Goal: Task Accomplishment & Management: Manage account settings

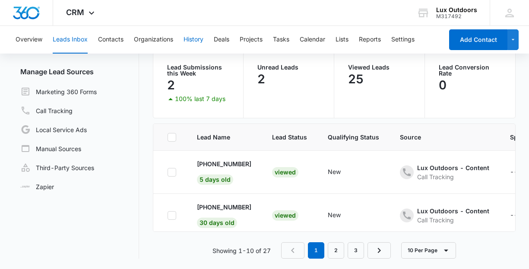
scroll to position [73, 0]
click at [110, 41] on button "Contacts" at bounding box center [110, 40] width 25 height 28
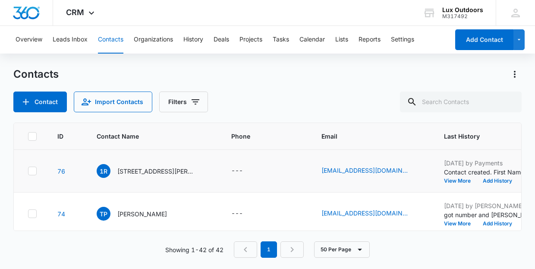
click at [35, 172] on icon at bounding box center [32, 171] width 8 height 8
click at [28, 171] on input "checkbox" at bounding box center [28, 171] width 0 height 0
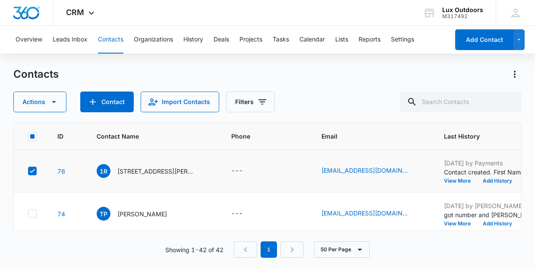
click at [35, 173] on icon at bounding box center [32, 171] width 8 height 8
click at [28, 171] on input "checkbox" at bounding box center [28, 171] width 0 height 0
checkbox input "false"
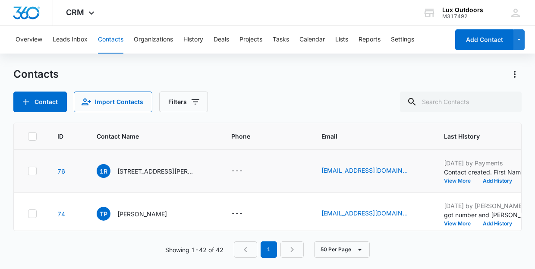
click at [457, 179] on button "View More" at bounding box center [460, 180] width 33 height 5
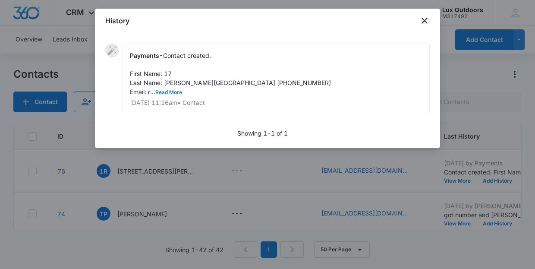
click at [174, 91] on button "Read More" at bounding box center [168, 92] width 27 height 5
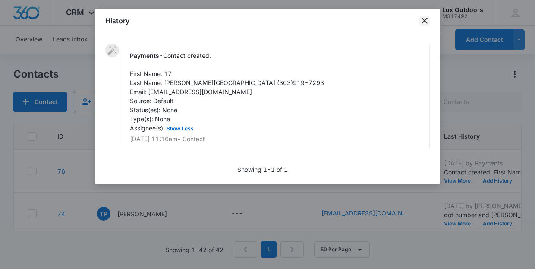
click at [428, 18] on icon "close" at bounding box center [425, 21] width 10 height 10
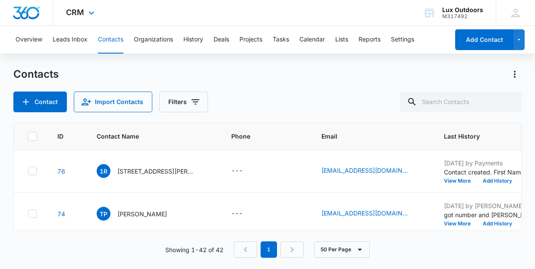
click at [89, 3] on div "CRM Apps Reputation Websites Forms CRM Email Social Payments POS Content Ads In…" at bounding box center [81, 12] width 57 height 25
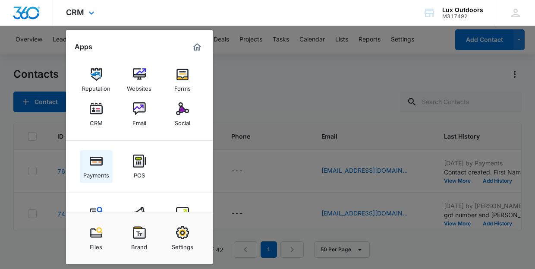
click at [91, 166] on img at bounding box center [96, 161] width 13 height 13
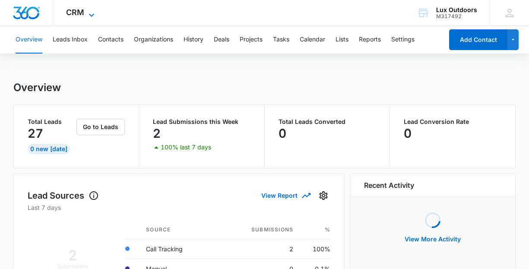
click at [88, 15] on icon at bounding box center [91, 15] width 10 height 10
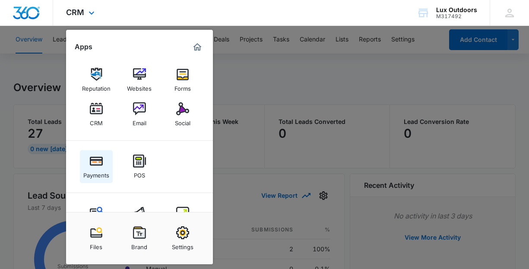
click at [93, 166] on img at bounding box center [96, 161] width 13 height 13
